Goal: Check status: Check status

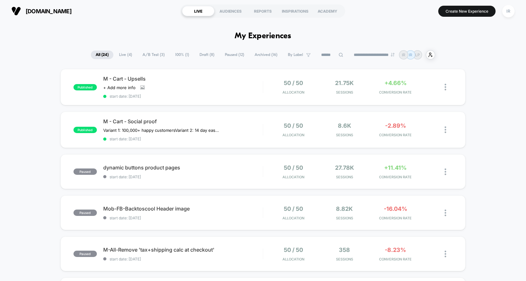
click at [122, 55] on span "Live ( 4 )" at bounding box center [125, 55] width 22 height 9
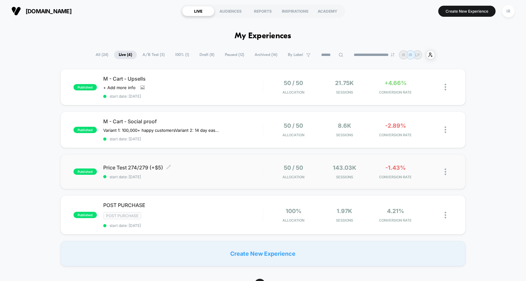
click at [195, 169] on span "Price Test 274/279 (+$5) Click to edit experience details" at bounding box center [183, 168] width 160 height 6
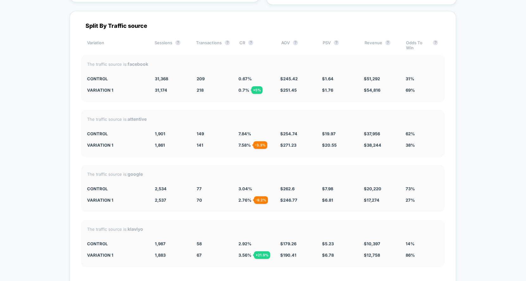
scroll to position [1615, 0]
